Goal: Information Seeking & Learning: Learn about a topic

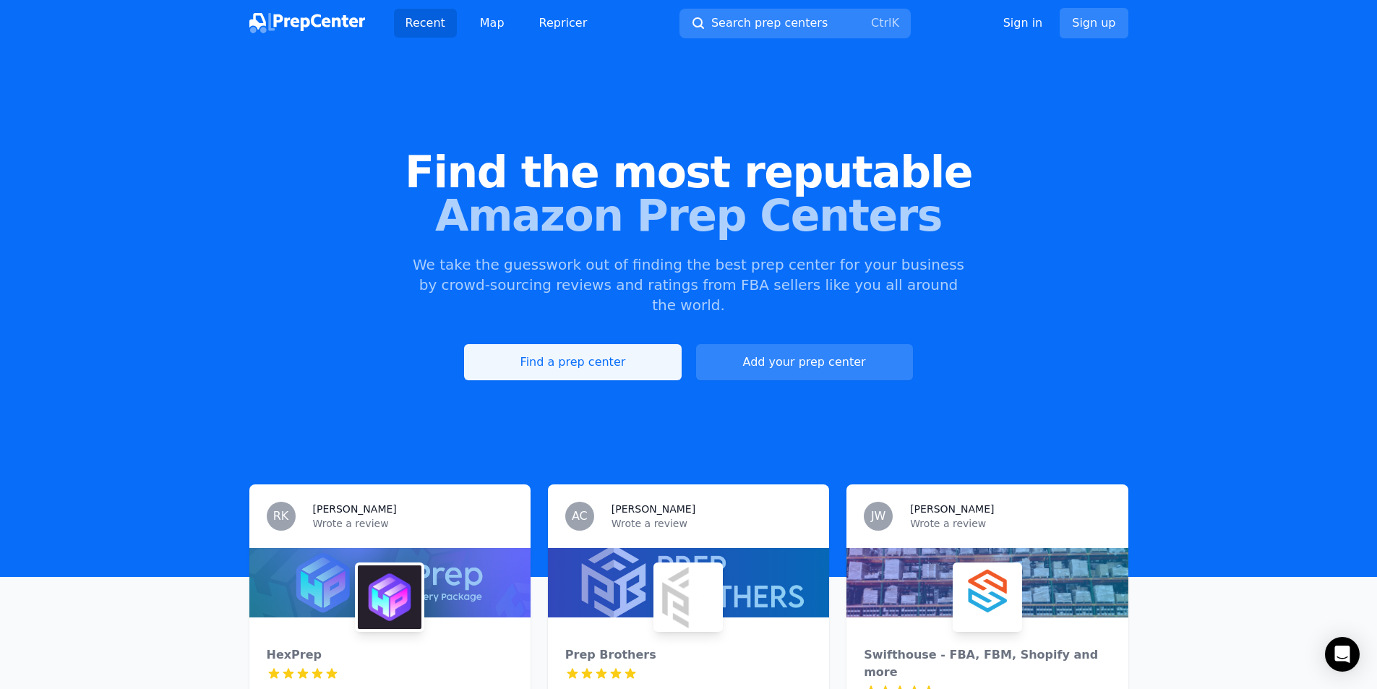
click at [524, 346] on link "Find a prep center" at bounding box center [572, 362] width 217 height 36
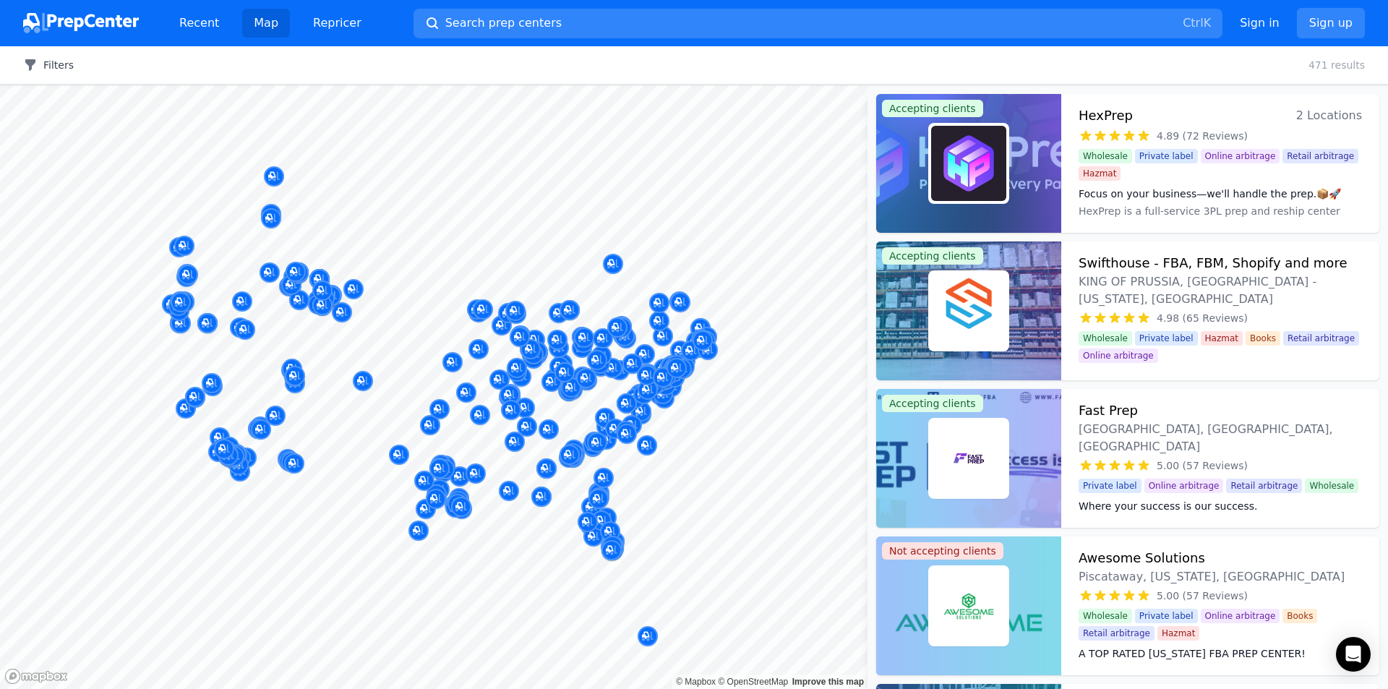
click at [59, 65] on button "Filters" at bounding box center [48, 65] width 51 height 14
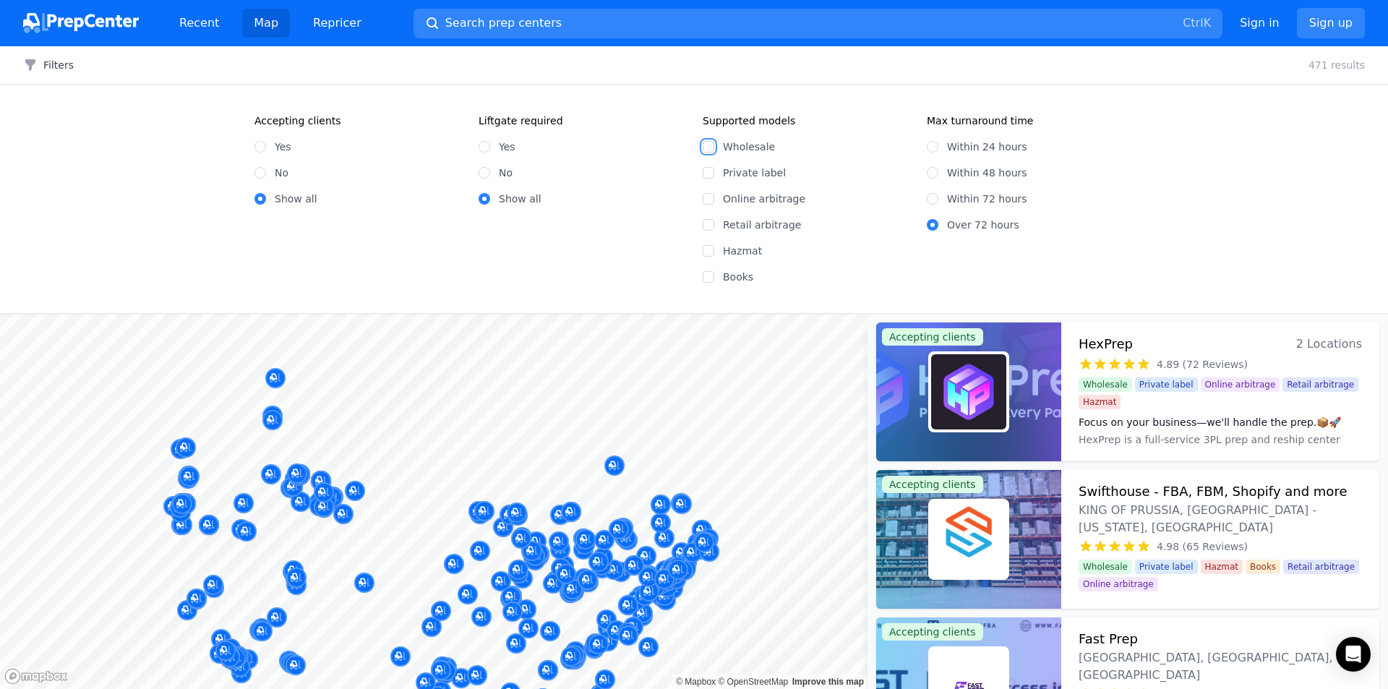
click at [706, 147] on input "Wholesale" at bounding box center [709, 147] width 12 height 12
checkbox input "true"
click at [932, 175] on input "Within 48 hours" at bounding box center [933, 173] width 12 height 12
radio input "true"
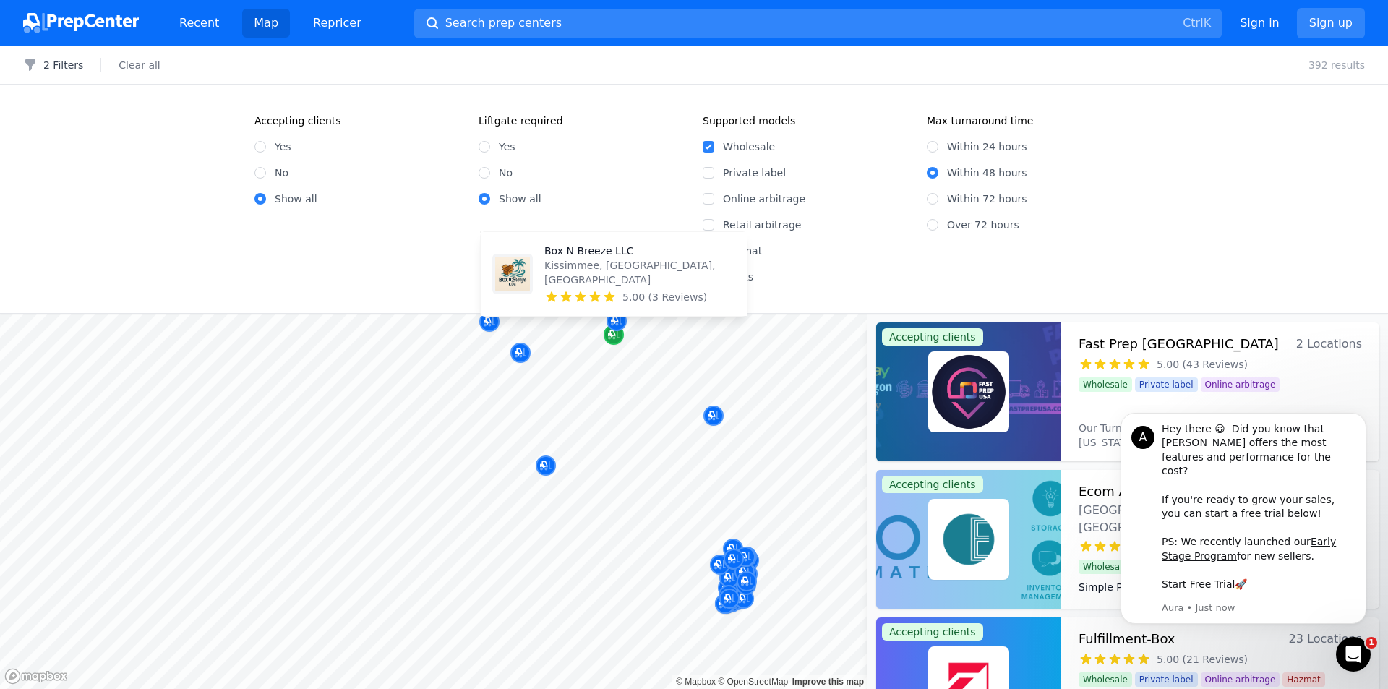
click at [611, 343] on div "Map marker" at bounding box center [614, 335] width 20 height 20
click at [614, 334] on icon "Map marker" at bounding box center [614, 334] width 12 height 14
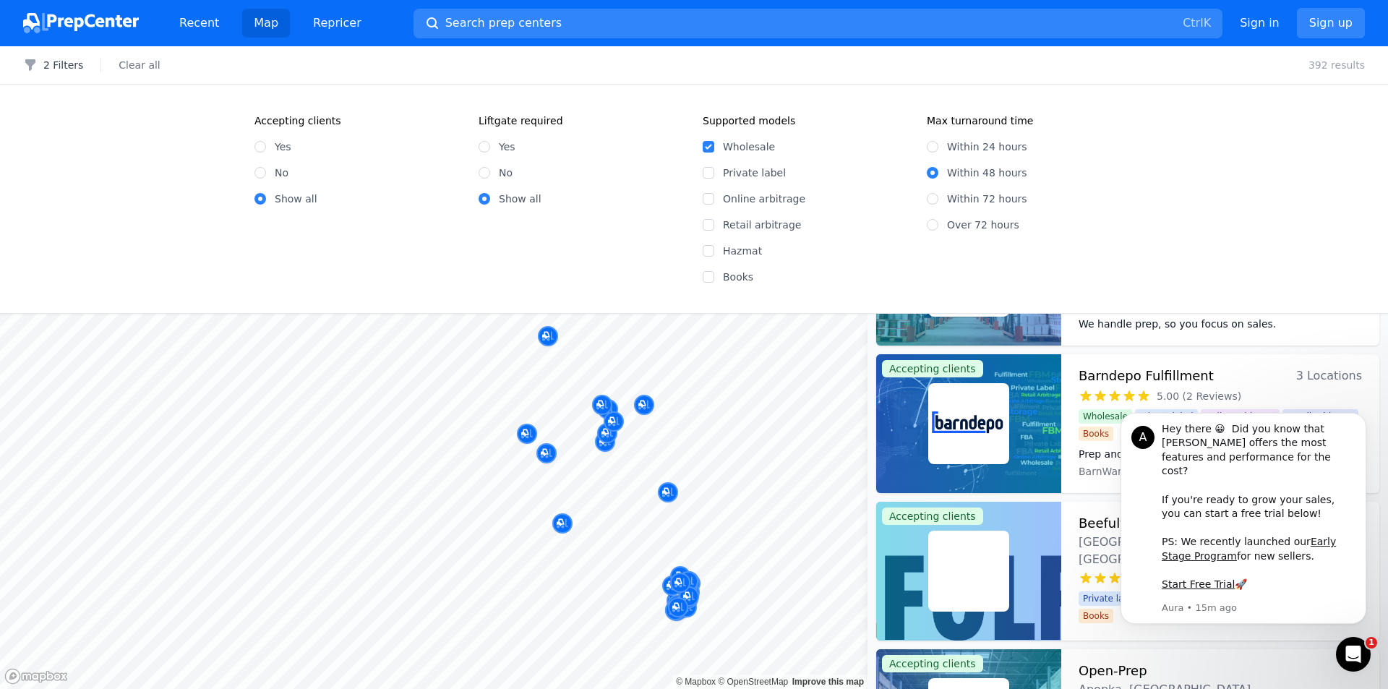
scroll to position [1590, 0]
drag, startPoint x: 718, startPoint y: 391, endPoint x: 359, endPoint y: 9, distance: 524.6
click at [714, 551] on body "Recent Map Repricer Search prep centers Ctrl K Open main menu Sign in Sign up F…" at bounding box center [694, 344] width 1388 height 689
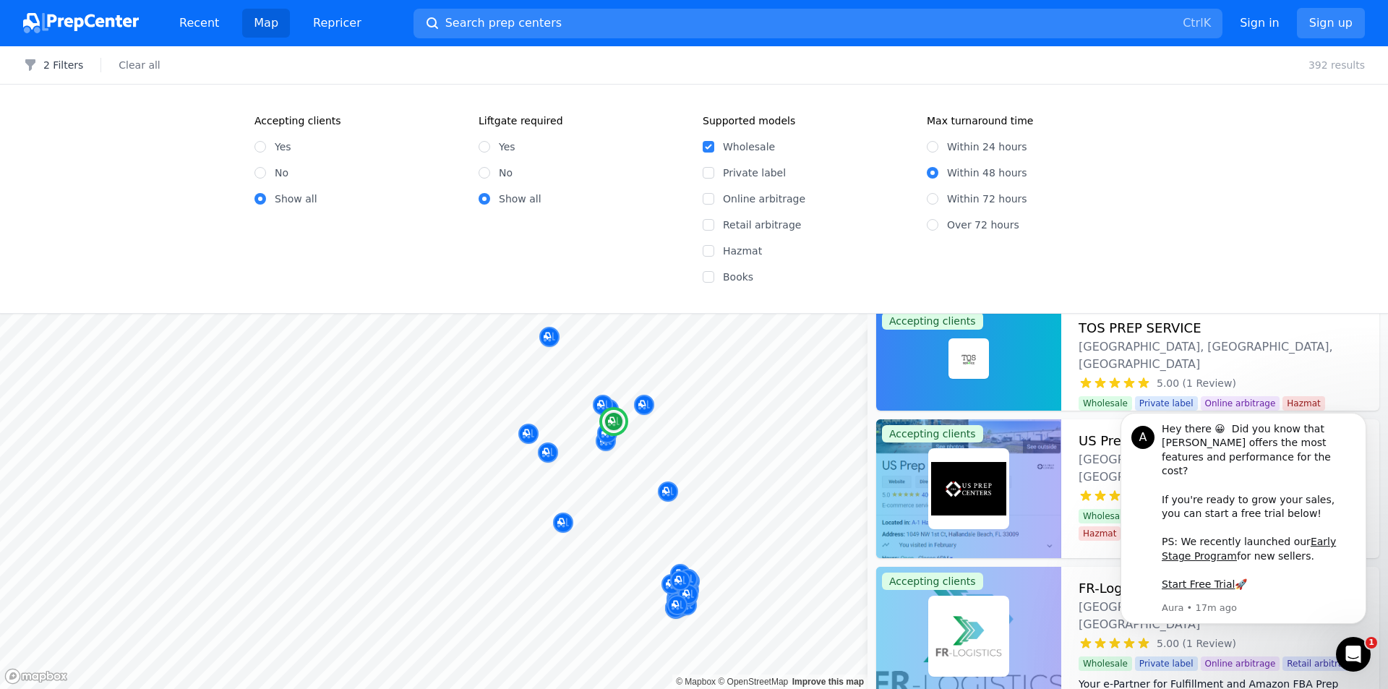
scroll to position [2241, 0]
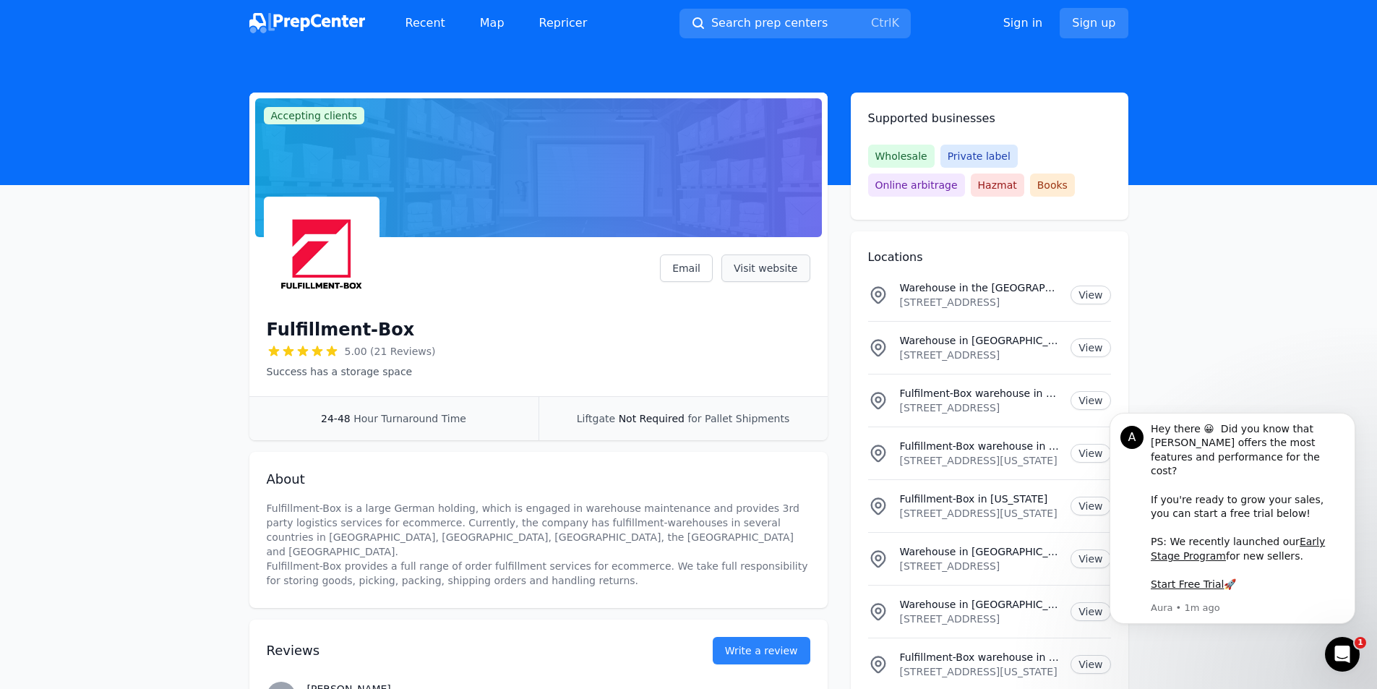
click at [777, 268] on link "Visit website" at bounding box center [765, 267] width 89 height 27
